Goal: Navigation & Orientation: Go to known website

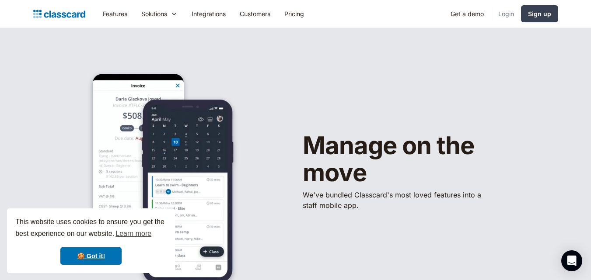
click at [504, 16] on link "Login" at bounding box center [506, 14] width 30 height 20
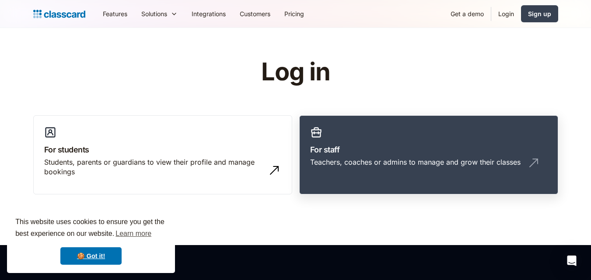
click at [360, 133] on link "For staff Teachers, coaches or admins to manage and grow their classes" at bounding box center [428, 156] width 259 height 80
